Goal: Navigation & Orientation: Understand site structure

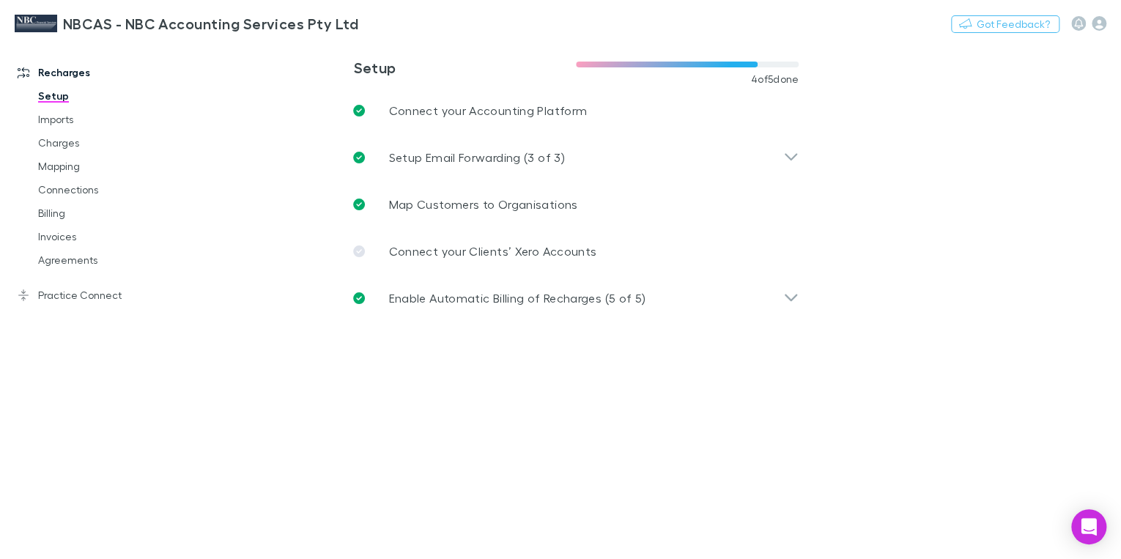
click at [130, 324] on div "Recharges Setup Imports Charges Mapping Connections Billing Invoices Agreements…" at bounding box center [96, 295] width 193 height 498
click at [80, 190] on link "Connections" at bounding box center [106, 189] width 166 height 23
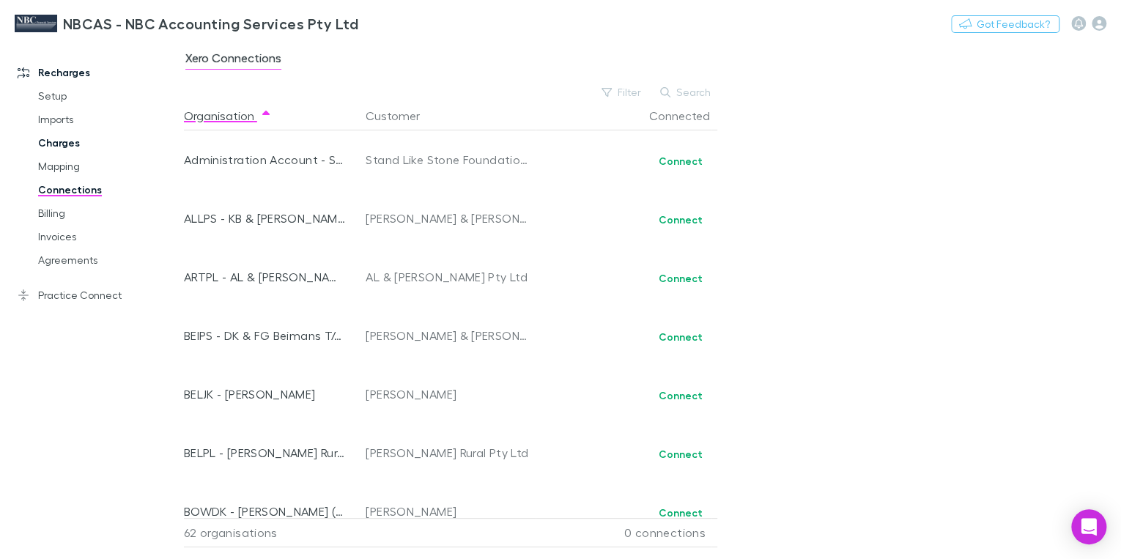
click at [73, 147] on link "Charges" at bounding box center [106, 142] width 166 height 23
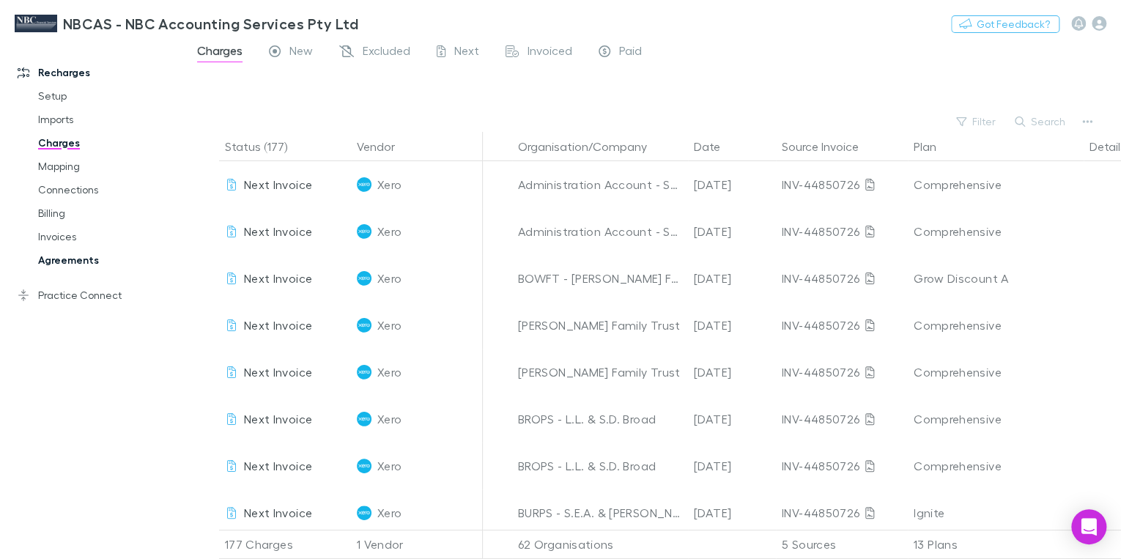
click at [50, 262] on link "Agreements" at bounding box center [106, 259] width 166 height 23
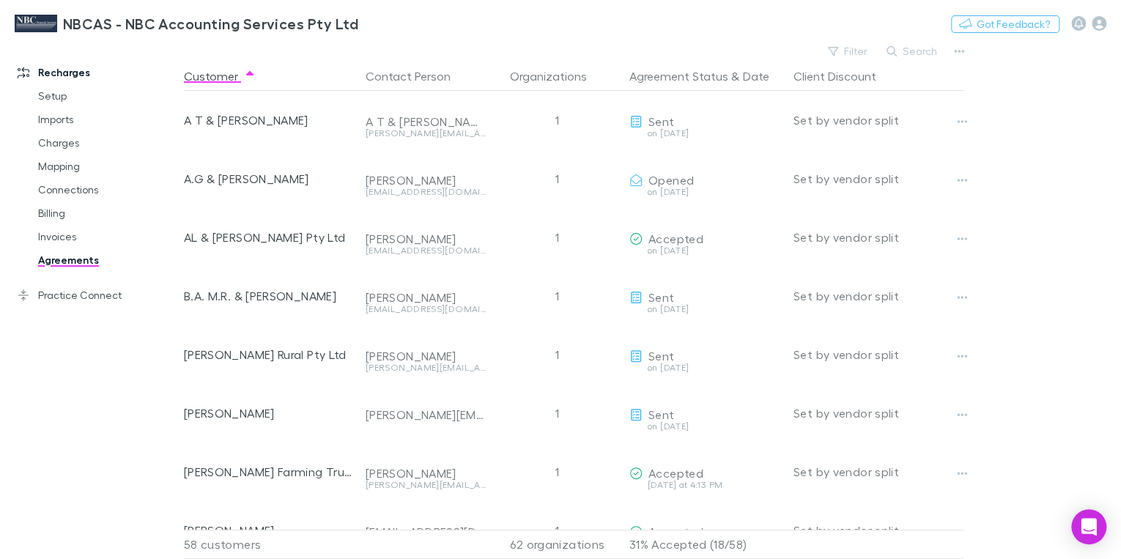
click at [1066, 125] on main "Filter Search Customer Contact Person Organizations Agreement Status & Date Cli…" at bounding box center [652, 300] width 937 height 518
